Goal: Information Seeking & Learning: Learn about a topic

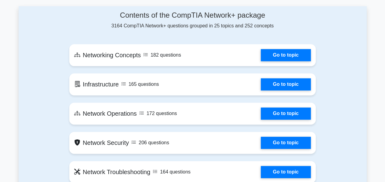
scroll to position [335, 0]
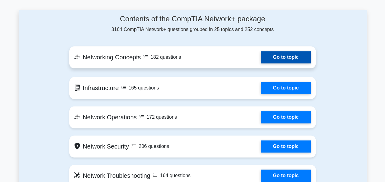
click at [260, 58] on link "Go to topic" at bounding box center [285, 57] width 50 height 12
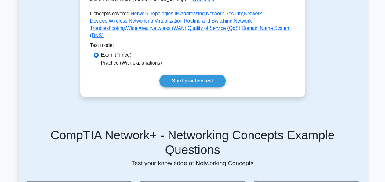
scroll to position [173, 0]
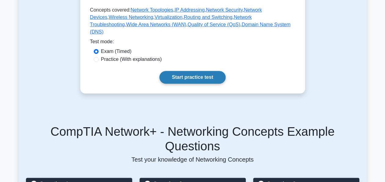
click at [174, 82] on link "Start practice test" at bounding box center [192, 77] width 66 height 13
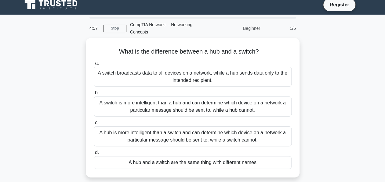
scroll to position [10, 0]
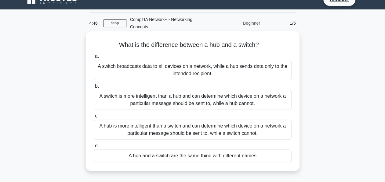
click at [185, 70] on div "A switch broadcasts data to all devices on a network, while a hub sends data on…" at bounding box center [193, 70] width 198 height 20
click at [94, 59] on input "a. A switch broadcasts data to all devices on a network, while a hub sends data…" at bounding box center [94, 57] width 0 height 4
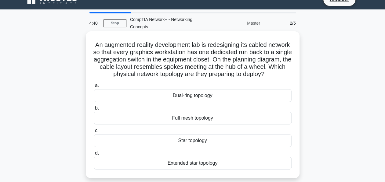
scroll to position [20, 0]
